Goal: Task Accomplishment & Management: Use online tool/utility

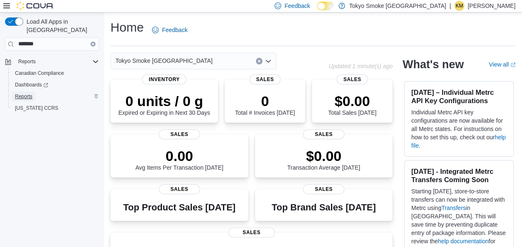
click at [20, 93] on span "Reports" at bounding box center [23, 96] width 17 height 7
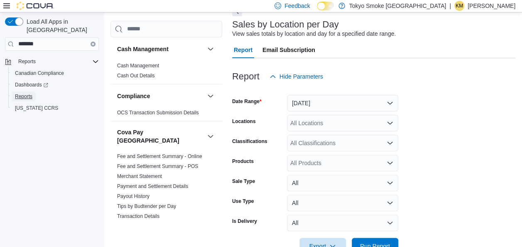
scroll to position [71, 0]
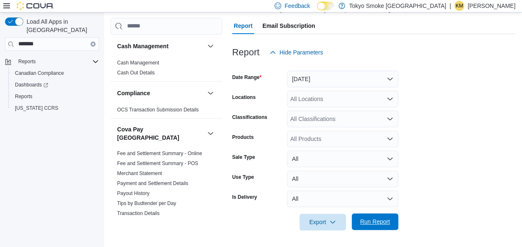
click at [373, 220] on span "Run Report" at bounding box center [375, 221] width 30 height 8
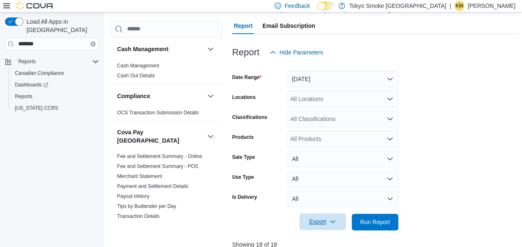
click at [321, 226] on span "Export" at bounding box center [322, 221] width 37 height 17
click at [325, 187] on span "Export to Csv" at bounding box center [323, 188] width 37 height 7
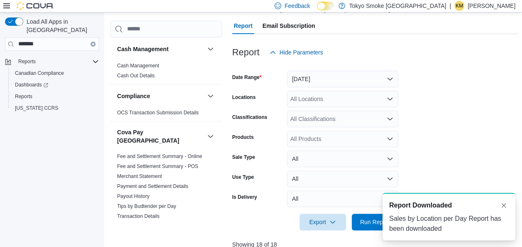
drag, startPoint x: 503, startPoint y: 54, endPoint x: 496, endPoint y: 73, distance: 19.3
click at [503, 54] on div "Report Hide Parameters" at bounding box center [375, 52] width 287 height 17
